Goal: Transaction & Acquisition: Purchase product/service

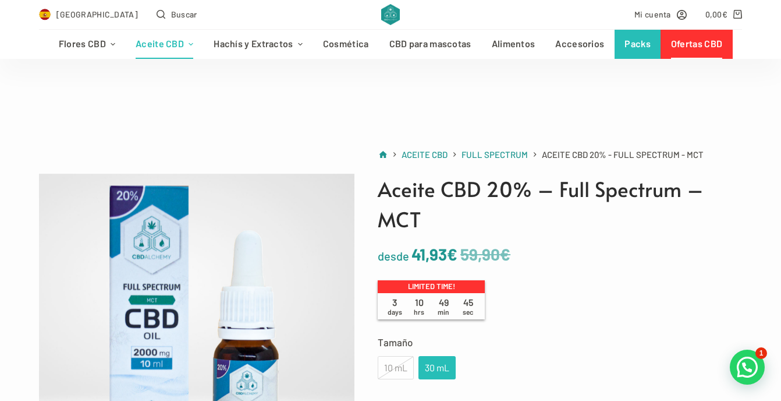
scroll to position [179, 0]
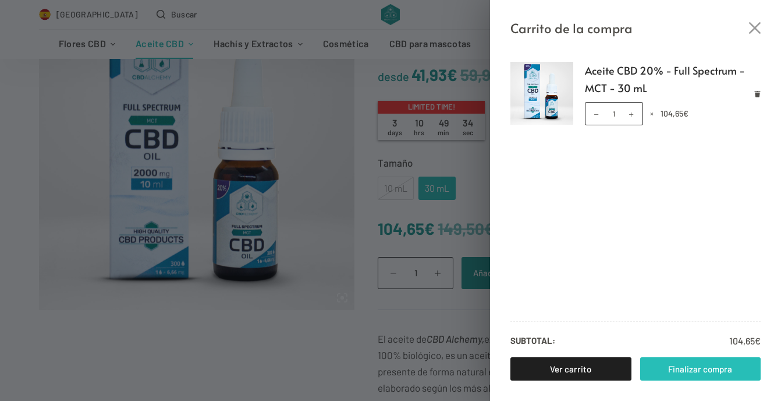
click at [700, 370] on link "Finalizar compra" at bounding box center [700, 368] width 121 height 23
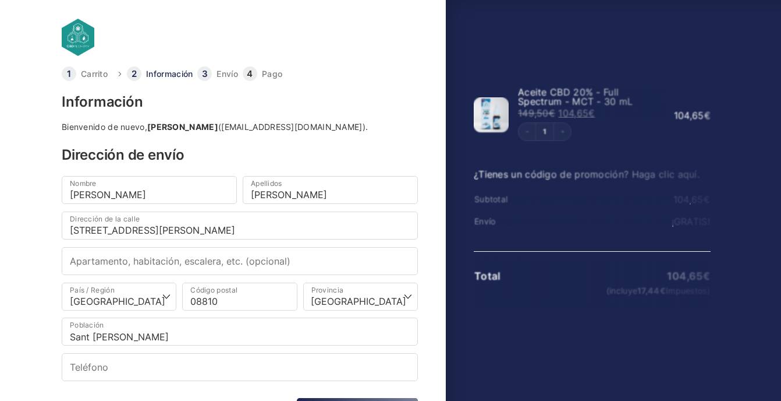
select select "B"
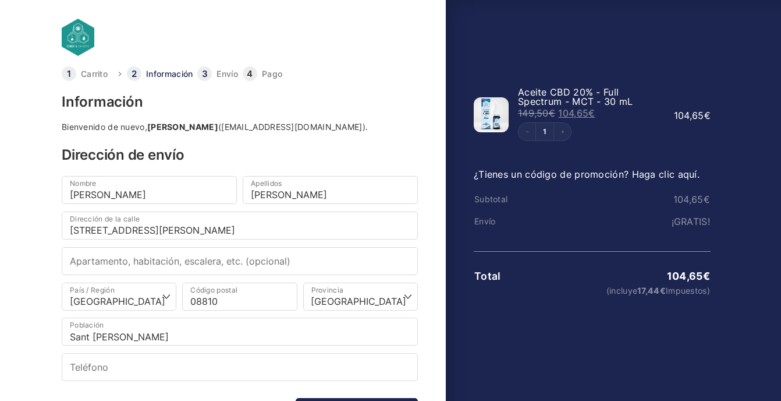
click at [551, 178] on link "¿Tienes un código de promoción? Haga clic aquí." at bounding box center [587, 174] width 226 height 12
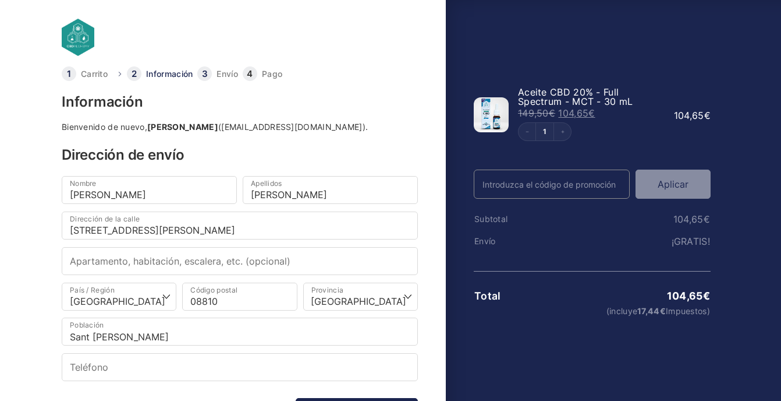
click at [550, 181] on input "Código Promo" at bounding box center [552, 183] width 156 height 29
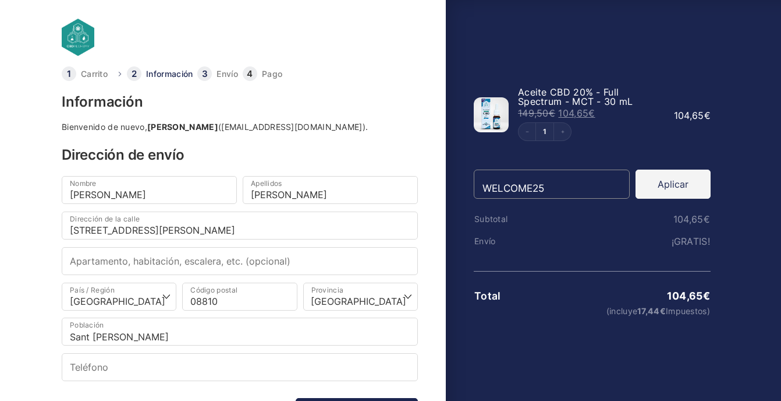
type input "WELCOME25"
click at [676, 187] on button "Aplicar" at bounding box center [673, 183] width 75 height 29
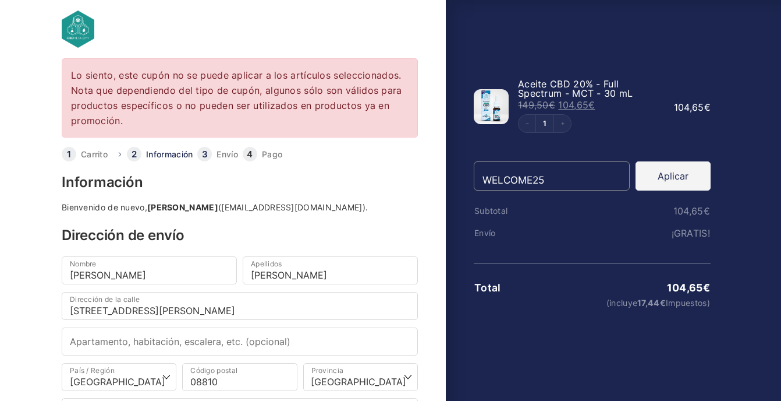
scroll to position [8, 0]
click at [27, 167] on body "Lo siento, este cupón no se puede aplicar a los artículos seleccionados. Nota q…" at bounding box center [390, 173] width 781 height 363
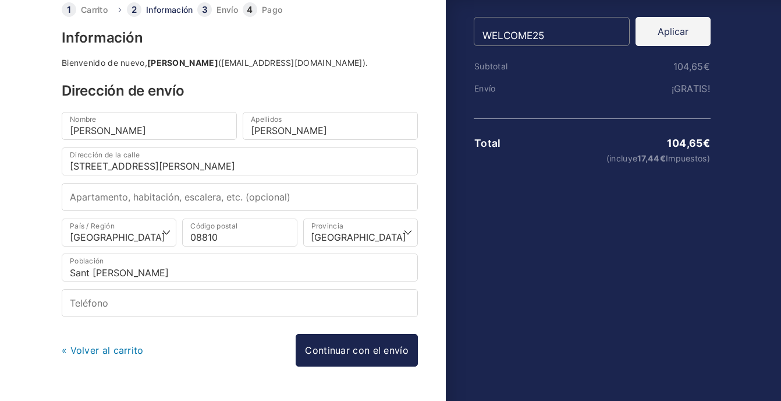
scroll to position [185, 0]
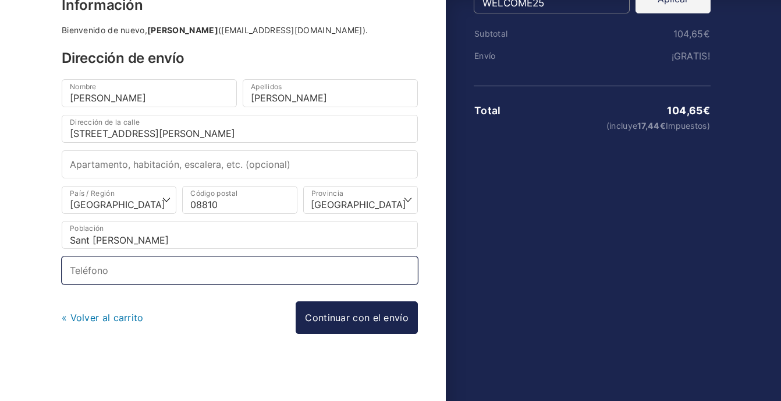
click at [136, 261] on input "Teléfono *" at bounding box center [240, 270] width 356 height 28
click at [136, 262] on input "4" at bounding box center [240, 270] width 356 height 28
click at [136, 262] on input "490905" at bounding box center [240, 270] width 356 height 28
click at [162, 270] on input "635490905" at bounding box center [240, 270] width 356 height 28
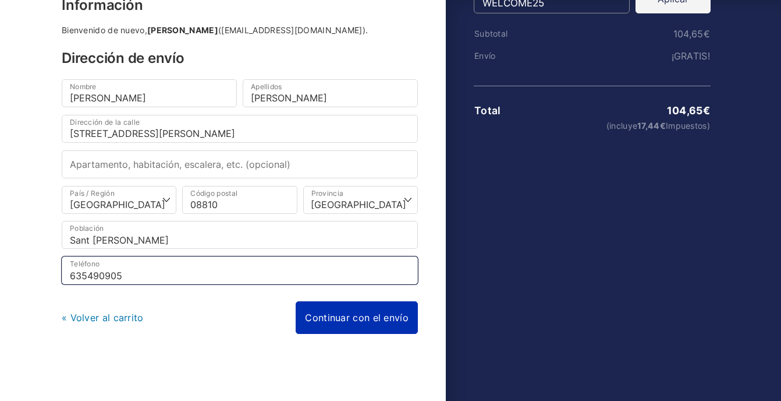
type input "635490905"
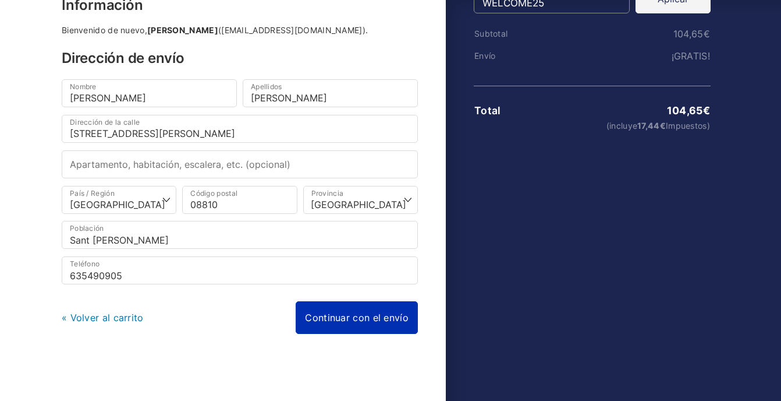
click at [358, 310] on link "Continuar con el envío" at bounding box center [357, 317] width 122 height 33
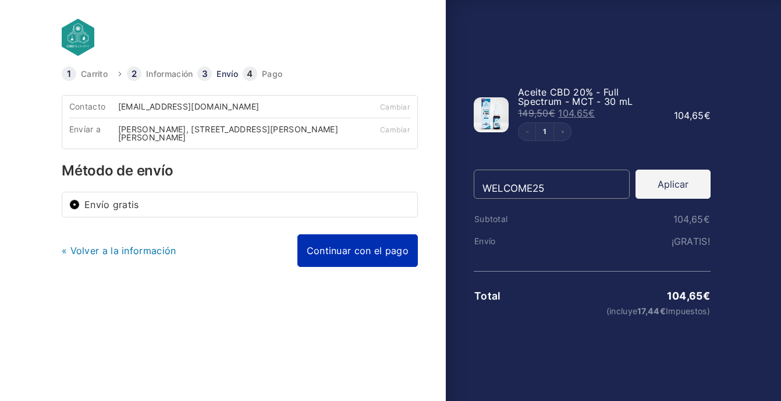
click at [382, 260] on link "Continuar con el pago" at bounding box center [358, 250] width 121 height 33
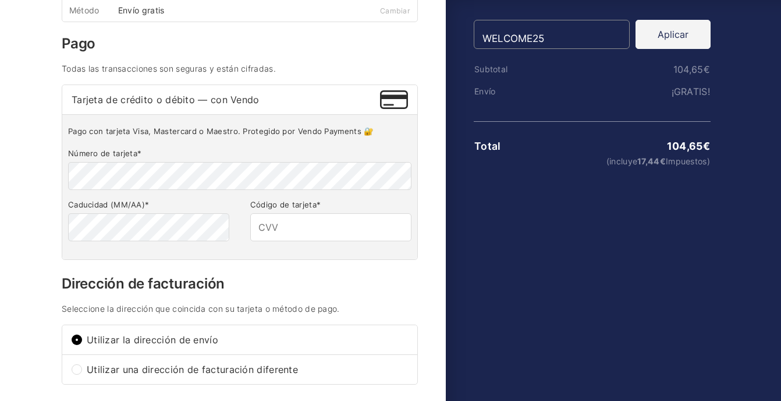
scroll to position [150, 0]
click at [359, 226] on input "Código de tarjeta *" at bounding box center [330, 227] width 161 height 28
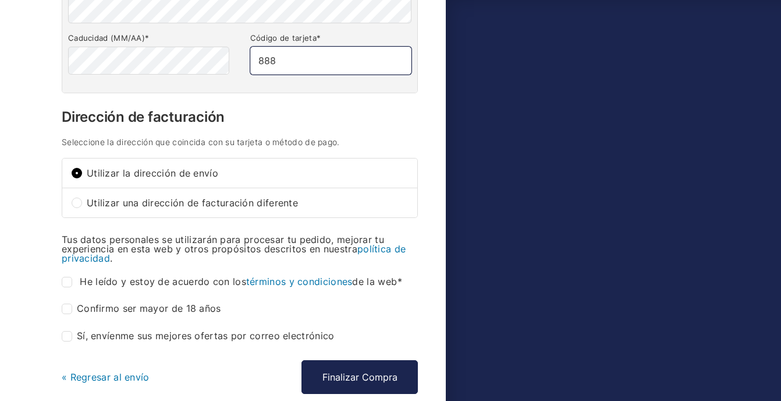
scroll to position [339, 0]
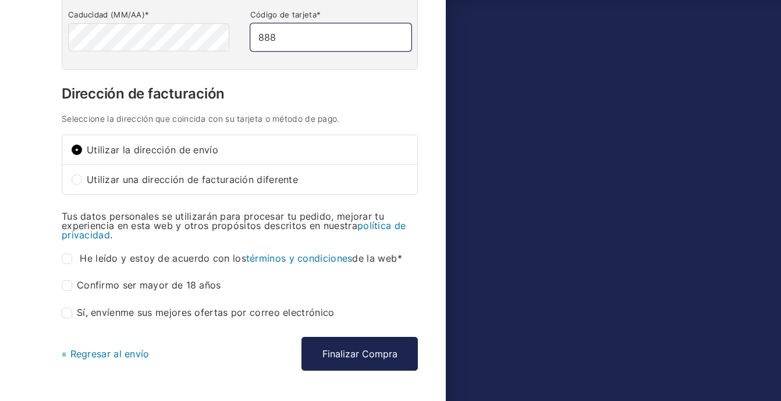
type input "888"
click at [72, 259] on input "He leído y estoy de acuerdo con los términos y condiciones de la web *" at bounding box center [67, 258] width 10 height 10
checkbox input "true"
click at [71, 284] on input "Confirmo ser mayor de 18 años *" at bounding box center [67, 285] width 10 height 10
checkbox input "true"
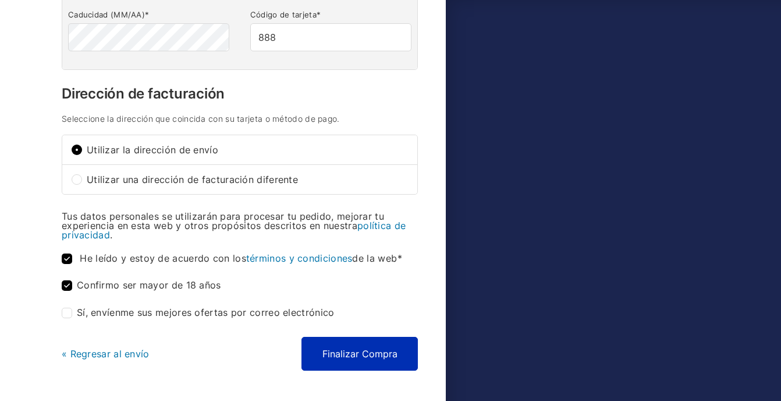
click at [364, 350] on button "Finalizar Compra" at bounding box center [360, 354] width 116 height 34
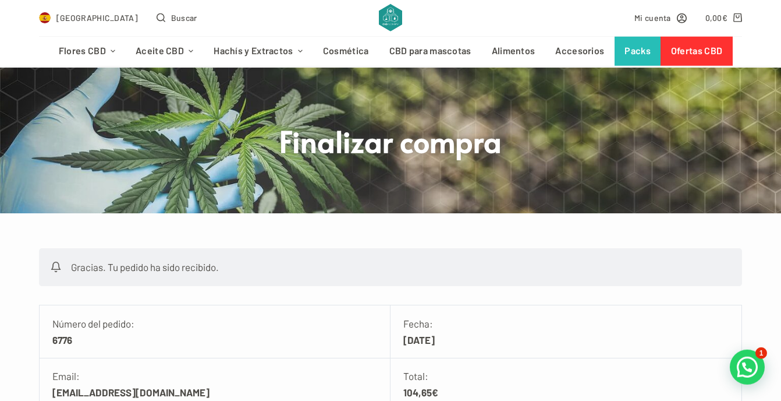
scroll to position [42, 0]
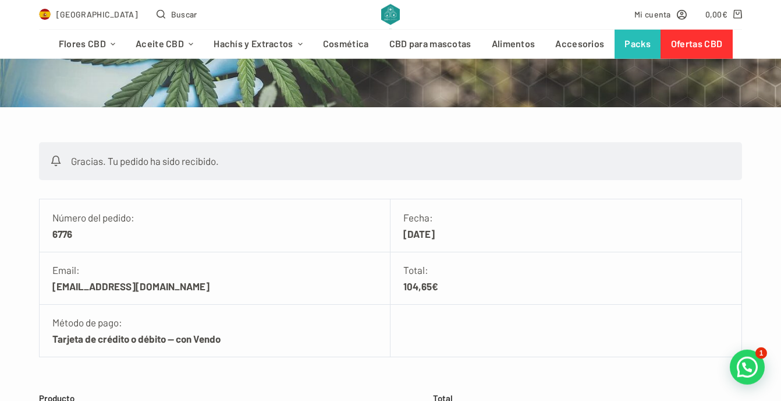
drag, startPoint x: 277, startPoint y: 212, endPoint x: 34, endPoint y: 416, distance: 317.0
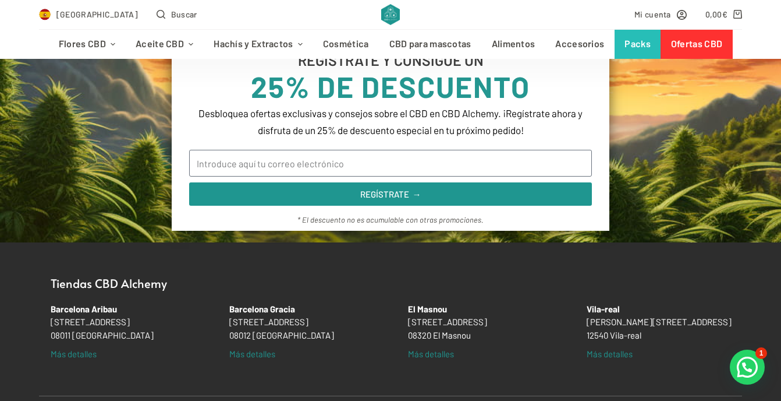
scroll to position [1259, 0]
